Goal: Transaction & Acquisition: Purchase product/service

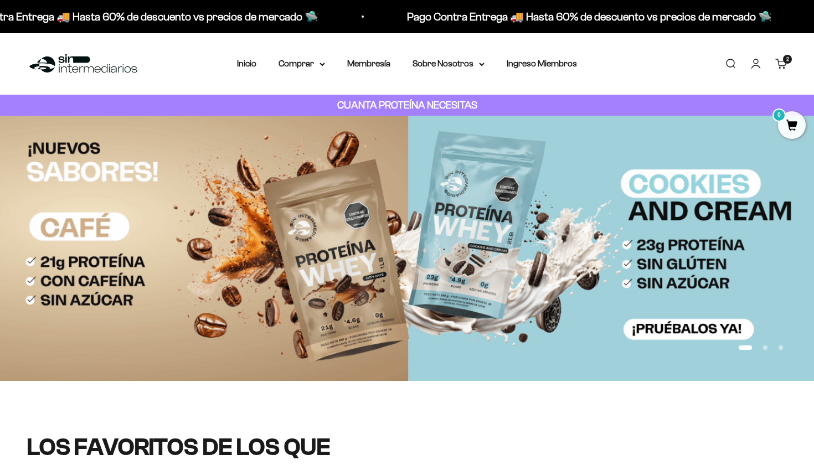
scroll to position [403, 0]
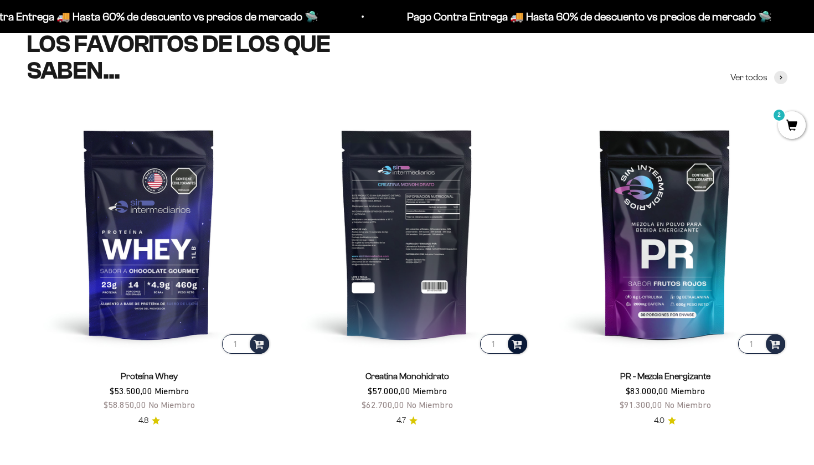
click at [515, 341] on span at bounding box center [516, 343] width 11 height 13
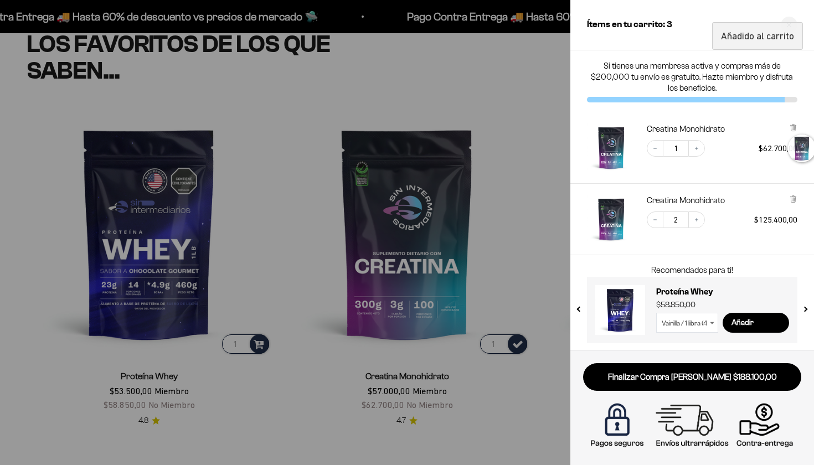
click at [275, 238] on div at bounding box center [407, 232] width 814 height 465
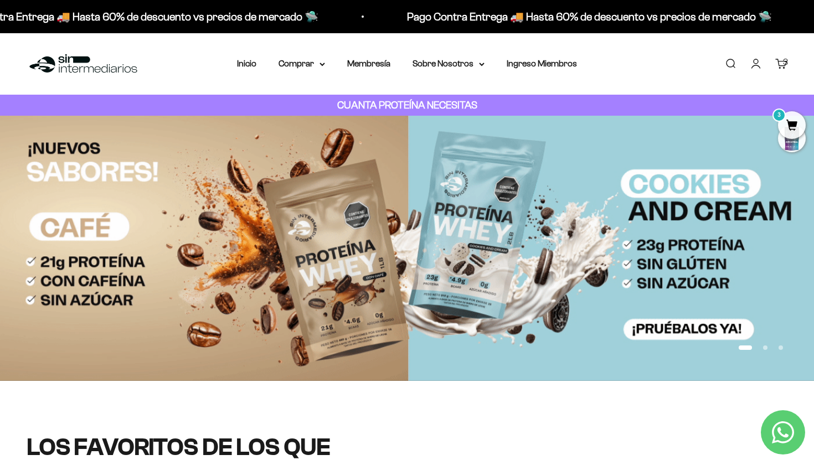
scroll to position [0, 0]
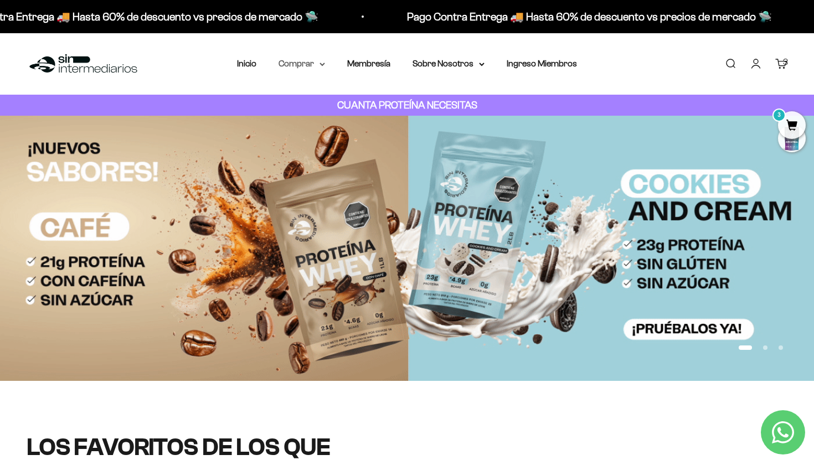
click at [308, 61] on summary "Comprar" at bounding box center [301, 63] width 46 height 14
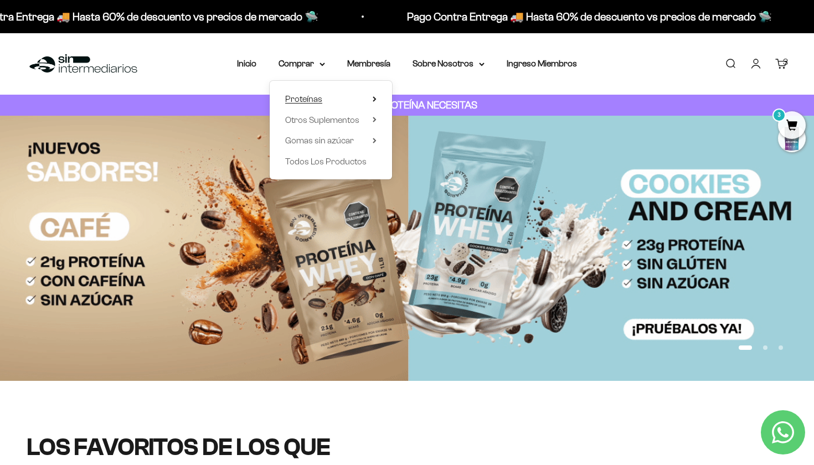
click at [296, 97] on span "Proteínas" at bounding box center [303, 98] width 37 height 9
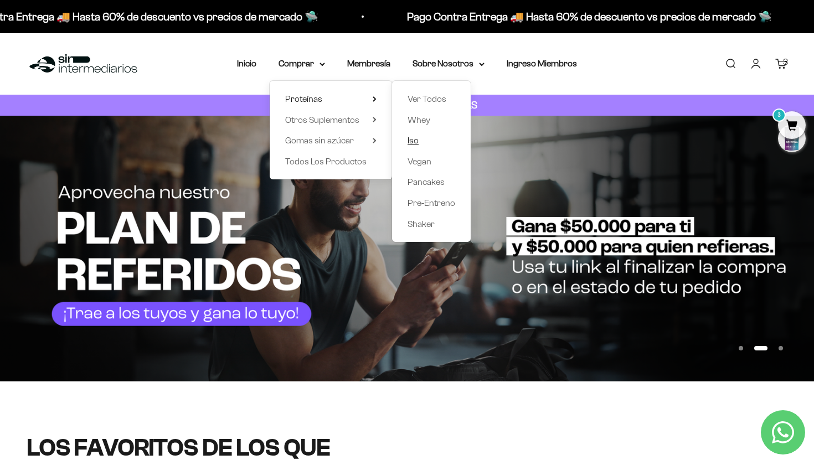
click at [407, 142] on span "Iso" at bounding box center [412, 140] width 11 height 9
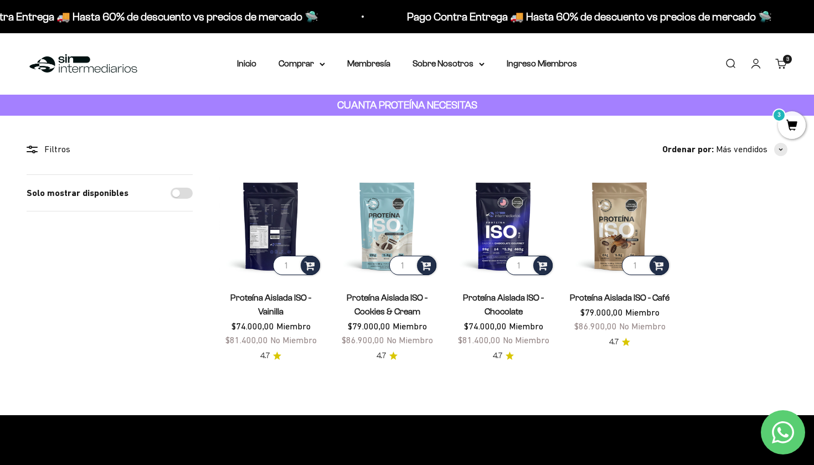
click at [268, 216] on img at bounding box center [270, 225] width 103 height 103
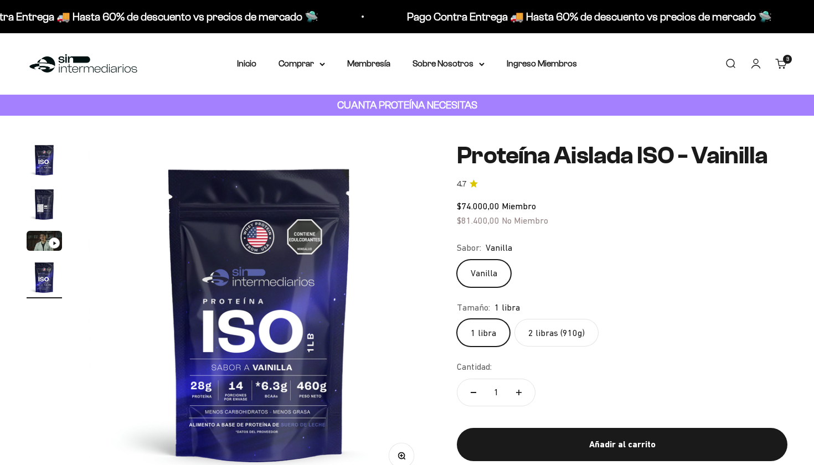
scroll to position [0, 1065]
click at [569, 330] on label "2 libras (910g)" at bounding box center [556, 333] width 84 height 28
click at [457, 319] on input "2 libras (910g)" at bounding box center [456, 318] width 1 height 1
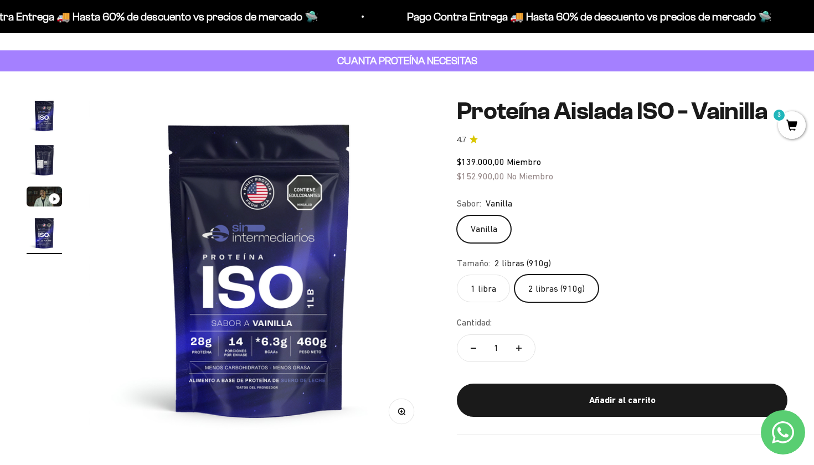
scroll to position [44, 0]
click at [48, 151] on img "Ir al artículo 2" at bounding box center [44, 159] width 35 height 35
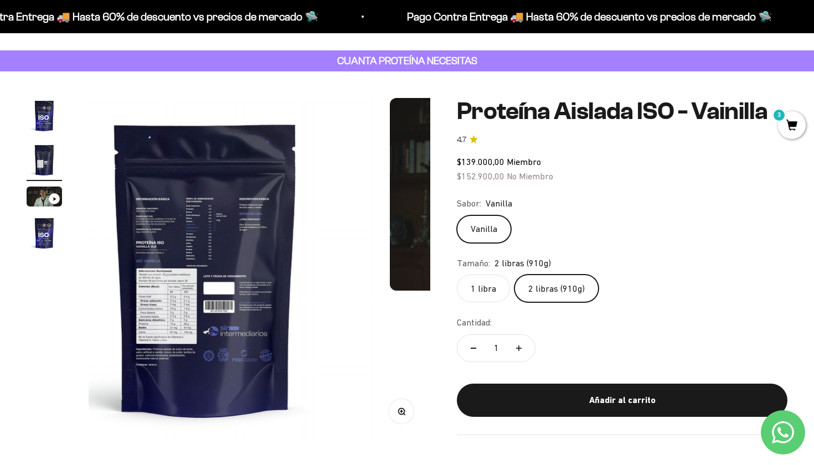
scroll to position [0, 355]
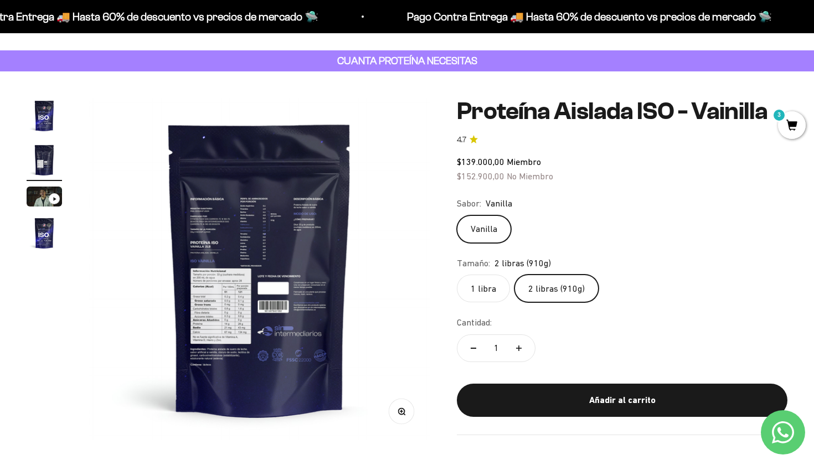
click at [235, 303] on img at bounding box center [260, 269] width 342 height 342
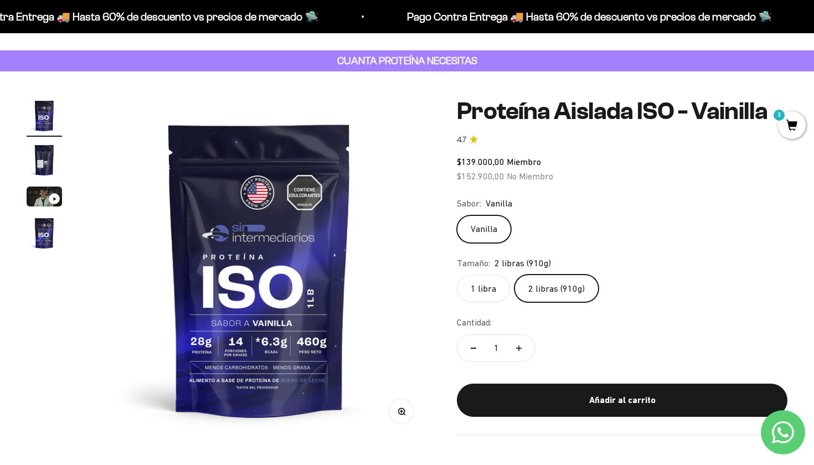
click at [42, 223] on img "Ir al artículo 4" at bounding box center [44, 232] width 35 height 35
click at [36, 153] on img "Ir al artículo 2" at bounding box center [44, 159] width 35 height 35
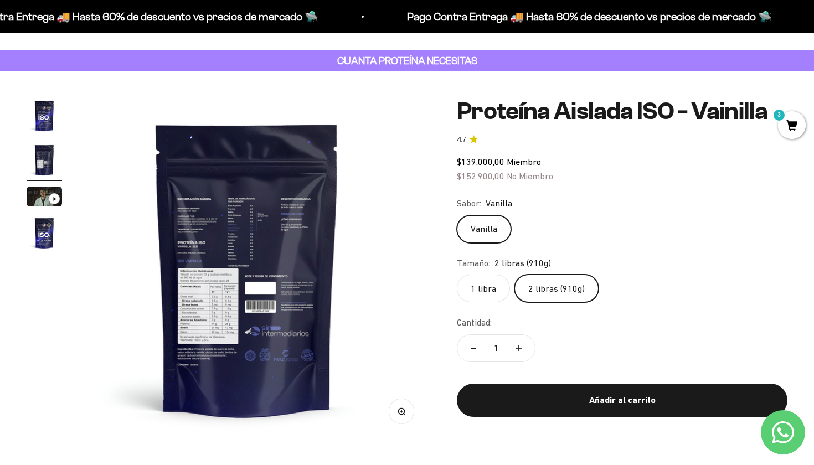
scroll to position [0, 355]
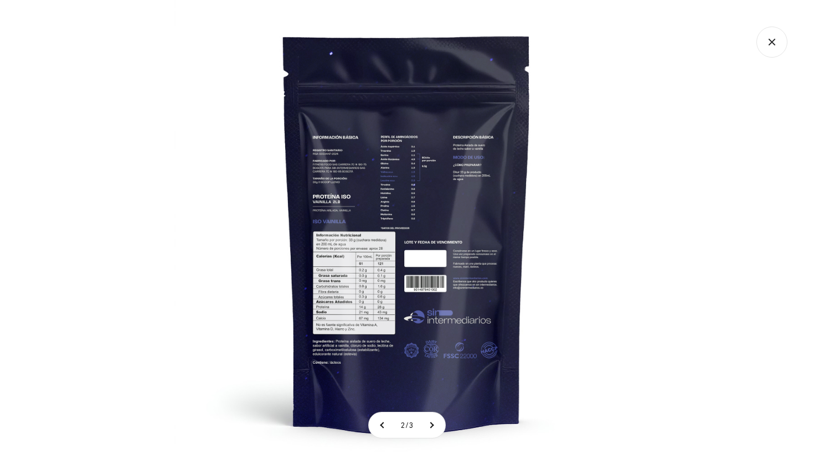
click at [407, 234] on img at bounding box center [406, 232] width 465 height 465
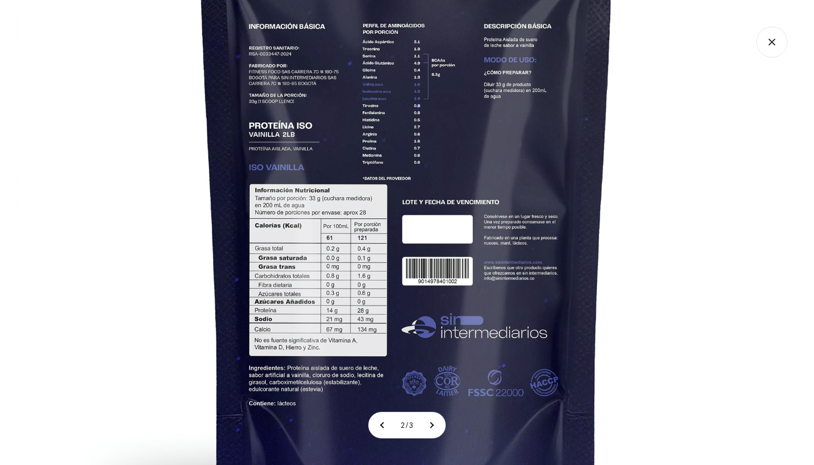
click at [670, 1] on img at bounding box center [406, 185] width 779 height 779
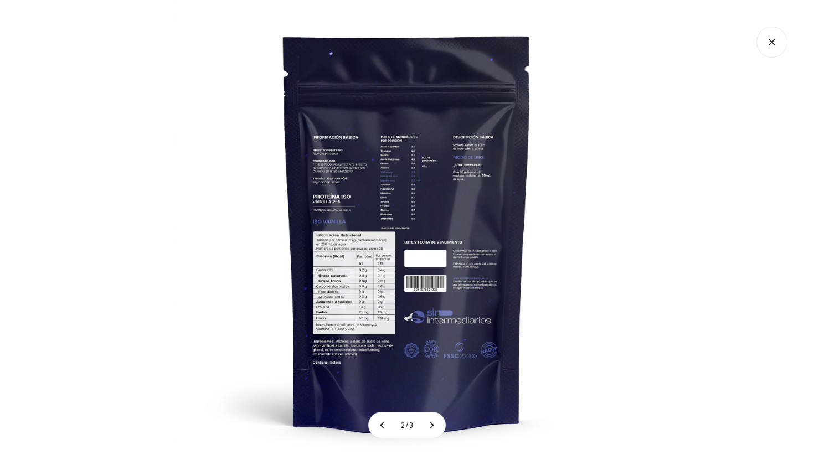
click at [452, 271] on img at bounding box center [406, 232] width 465 height 465
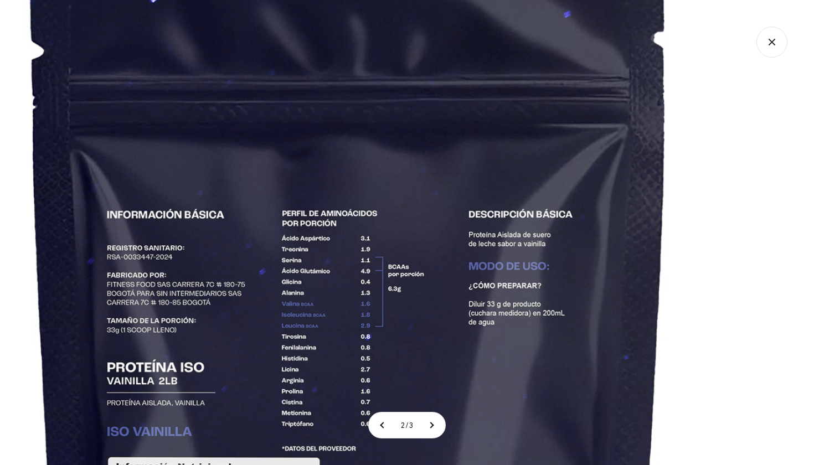
click at [683, 212] on img at bounding box center [349, 460] width 1198 height 1198
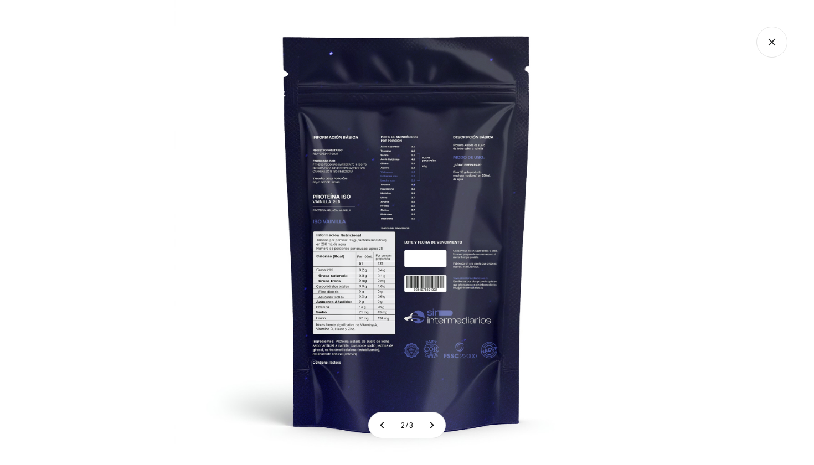
click at [767, 52] on icon "Cerrar galería" at bounding box center [771, 42] width 31 height 31
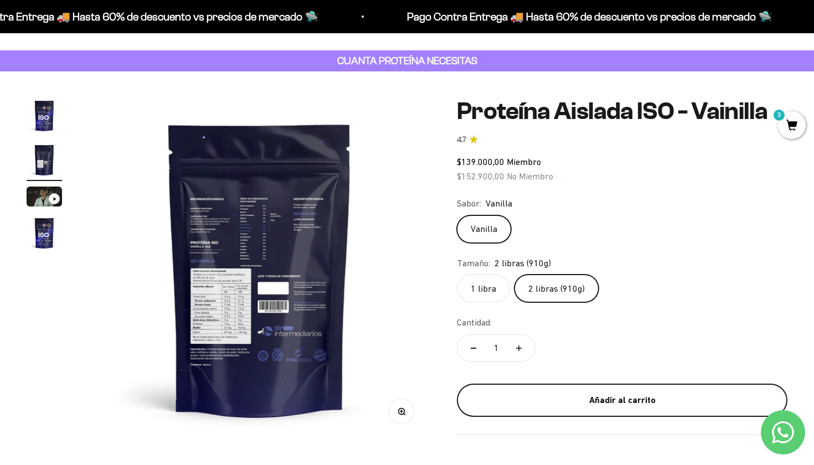
click at [604, 401] on button "Añadir al carrito" at bounding box center [622, 400] width 330 height 33
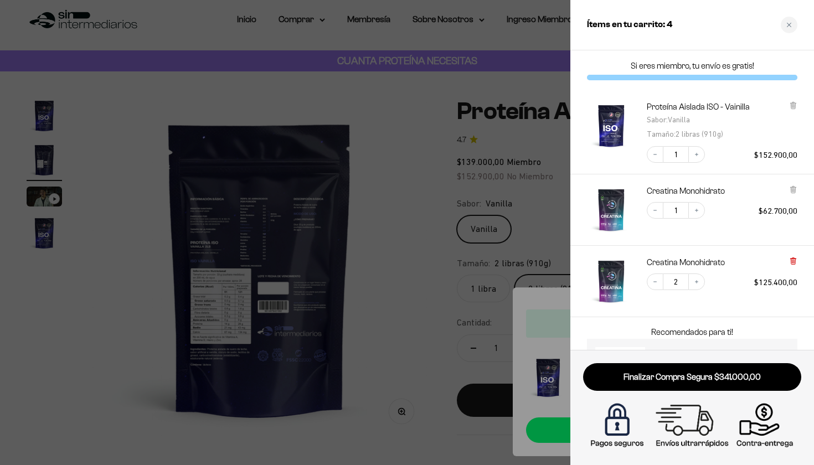
click at [795, 260] on icon at bounding box center [792, 261] width 4 height 6
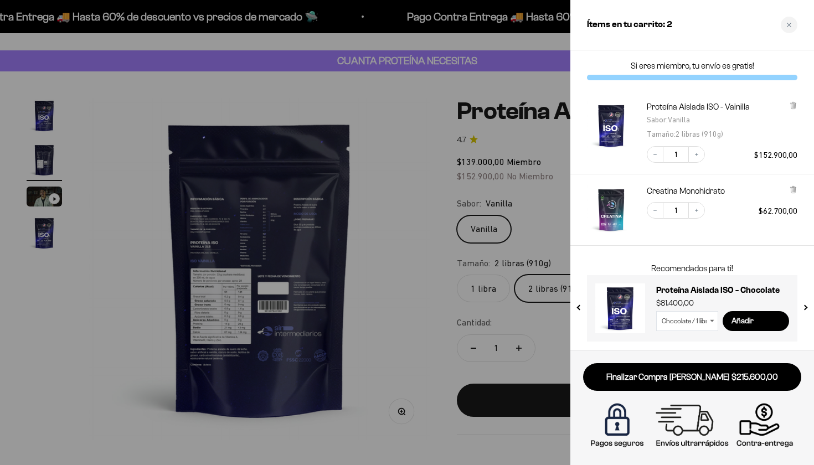
click at [350, 111] on div at bounding box center [407, 232] width 814 height 465
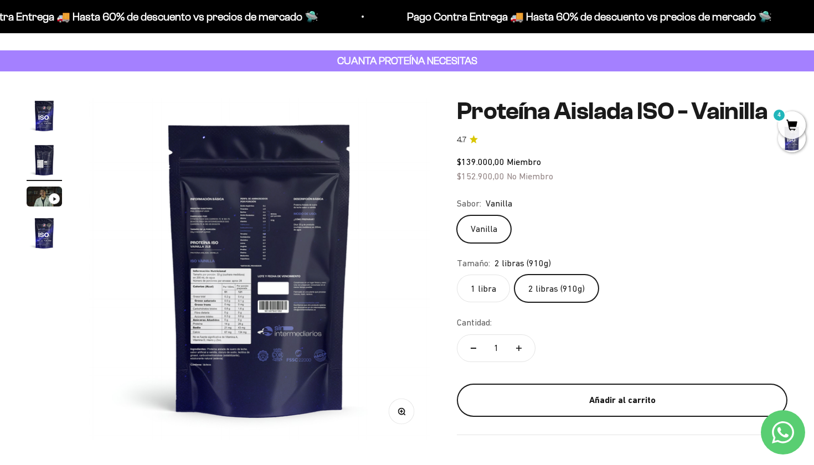
click at [571, 407] on button "Añadir al carrito" at bounding box center [622, 400] width 330 height 33
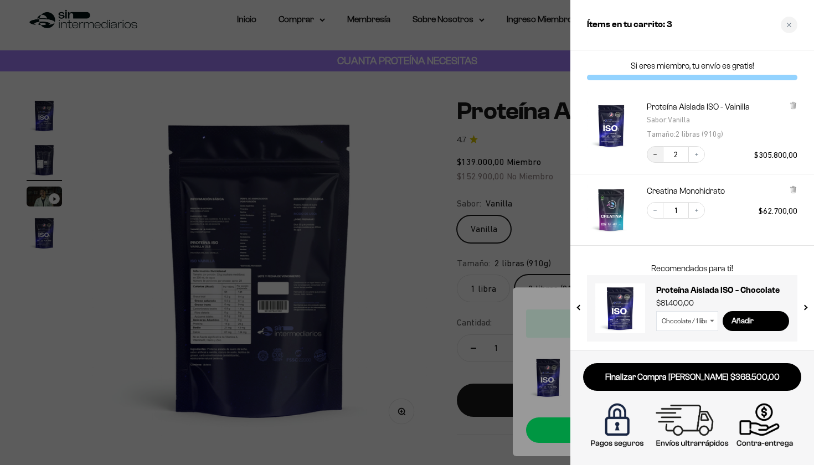
click at [656, 155] on icon "Decrease quantity" at bounding box center [654, 154] width 7 height 7
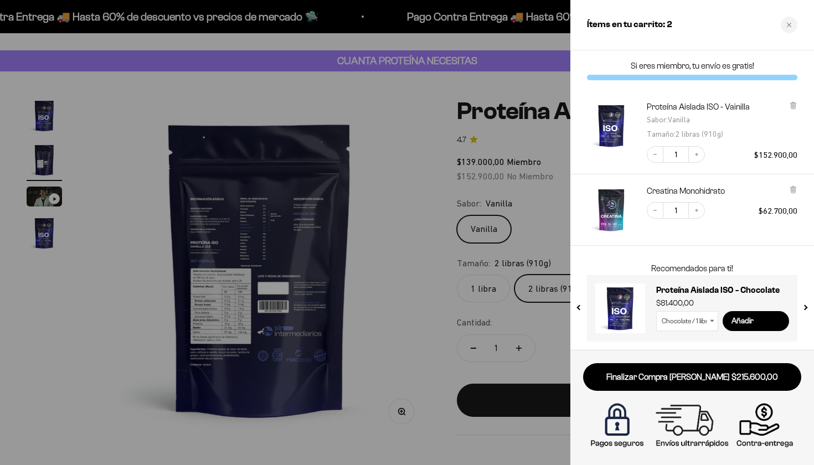
click at [463, 128] on div at bounding box center [407, 232] width 814 height 465
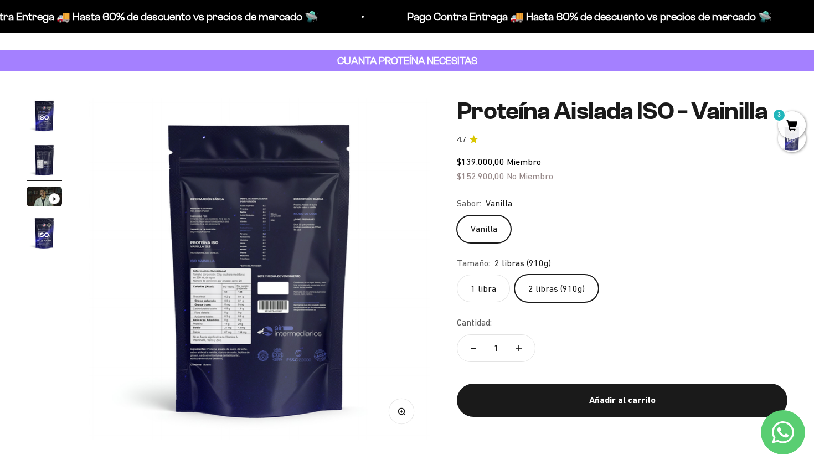
click at [50, 112] on img "Ir al artículo 1" at bounding box center [44, 115] width 35 height 35
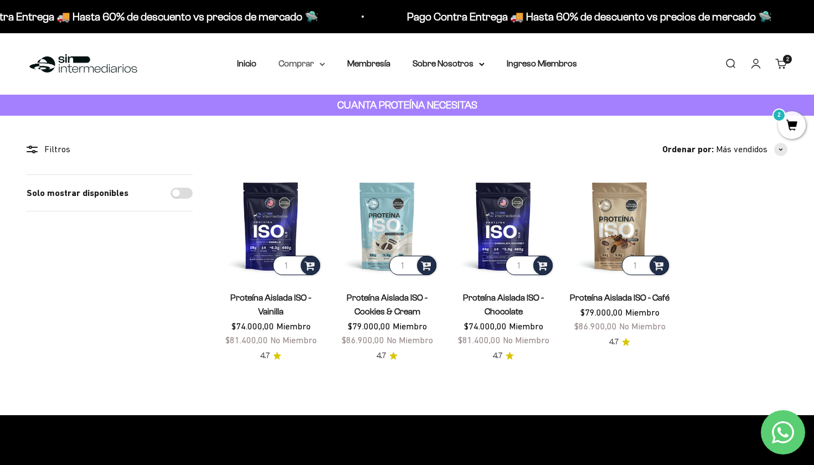
click at [312, 69] on summary "Comprar" at bounding box center [301, 63] width 46 height 14
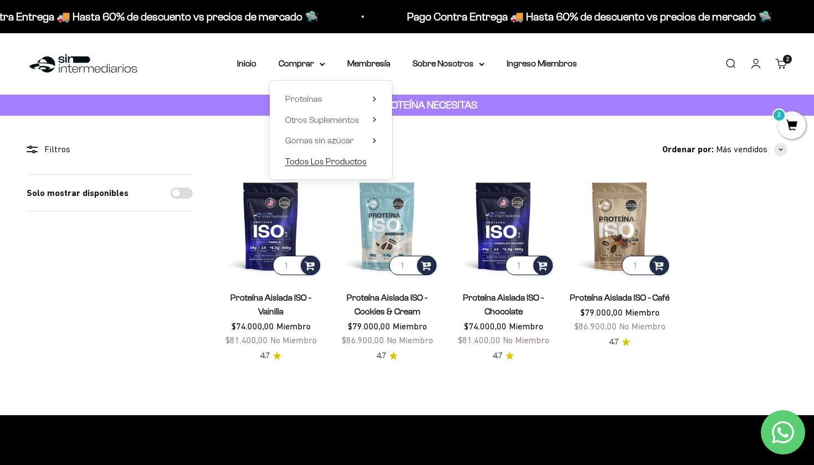
click at [322, 164] on span "Todos Los Productos" at bounding box center [325, 161] width 81 height 9
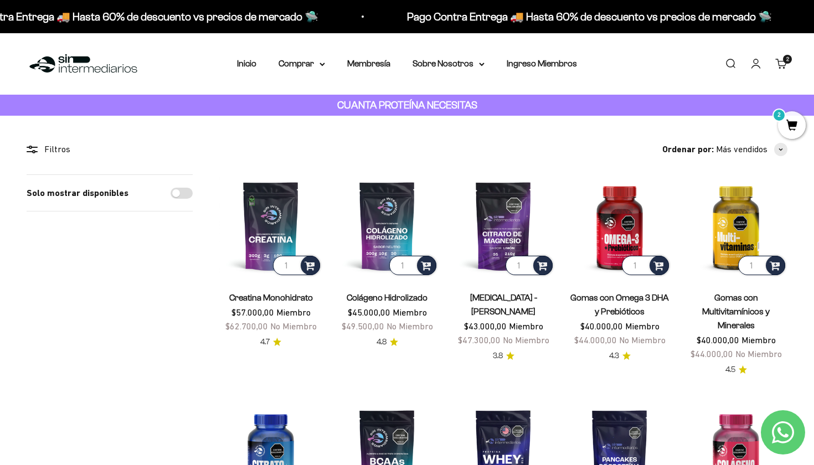
click at [794, 122] on span "2" at bounding box center [792, 125] width 28 height 28
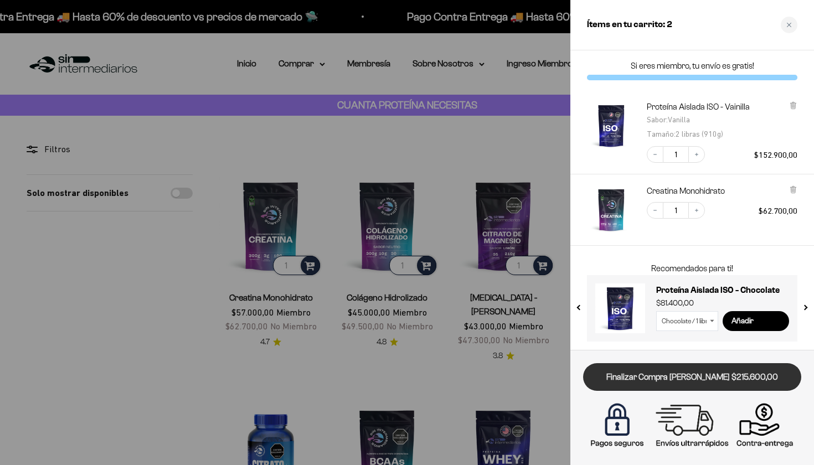
click at [682, 366] on link "Finalizar Compra [PERSON_NAME] $215.600,00" at bounding box center [692, 377] width 218 height 28
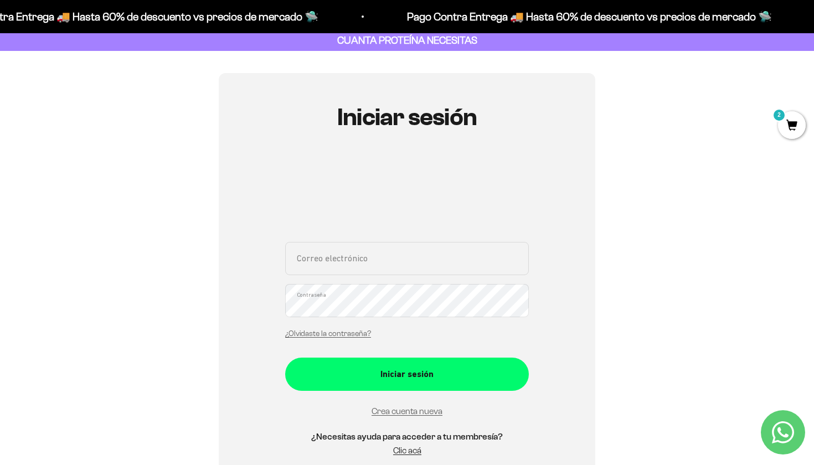
scroll to position [58, 0]
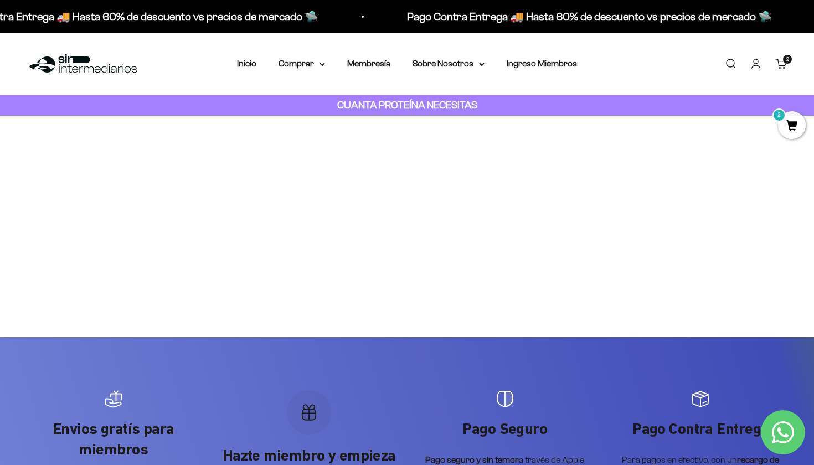
click at [797, 126] on span "2" at bounding box center [792, 125] width 28 height 28
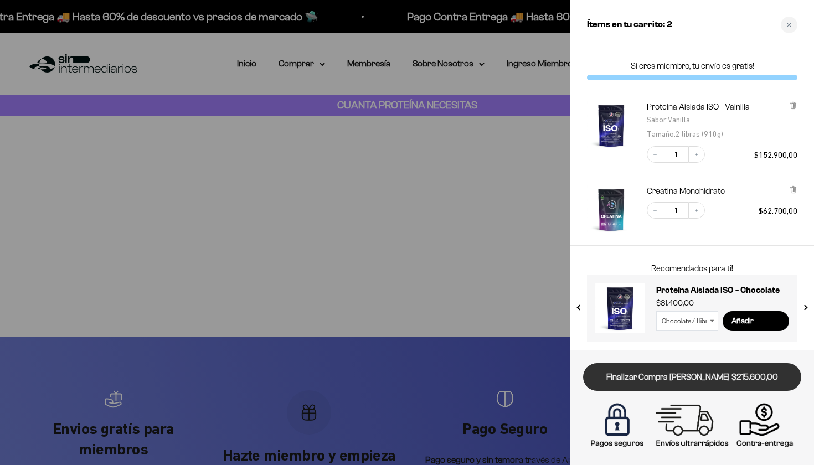
click at [699, 382] on link "Finalizar Compra [PERSON_NAME] $215.600,00" at bounding box center [692, 377] width 218 height 28
